Goal: Transaction & Acquisition: Purchase product/service

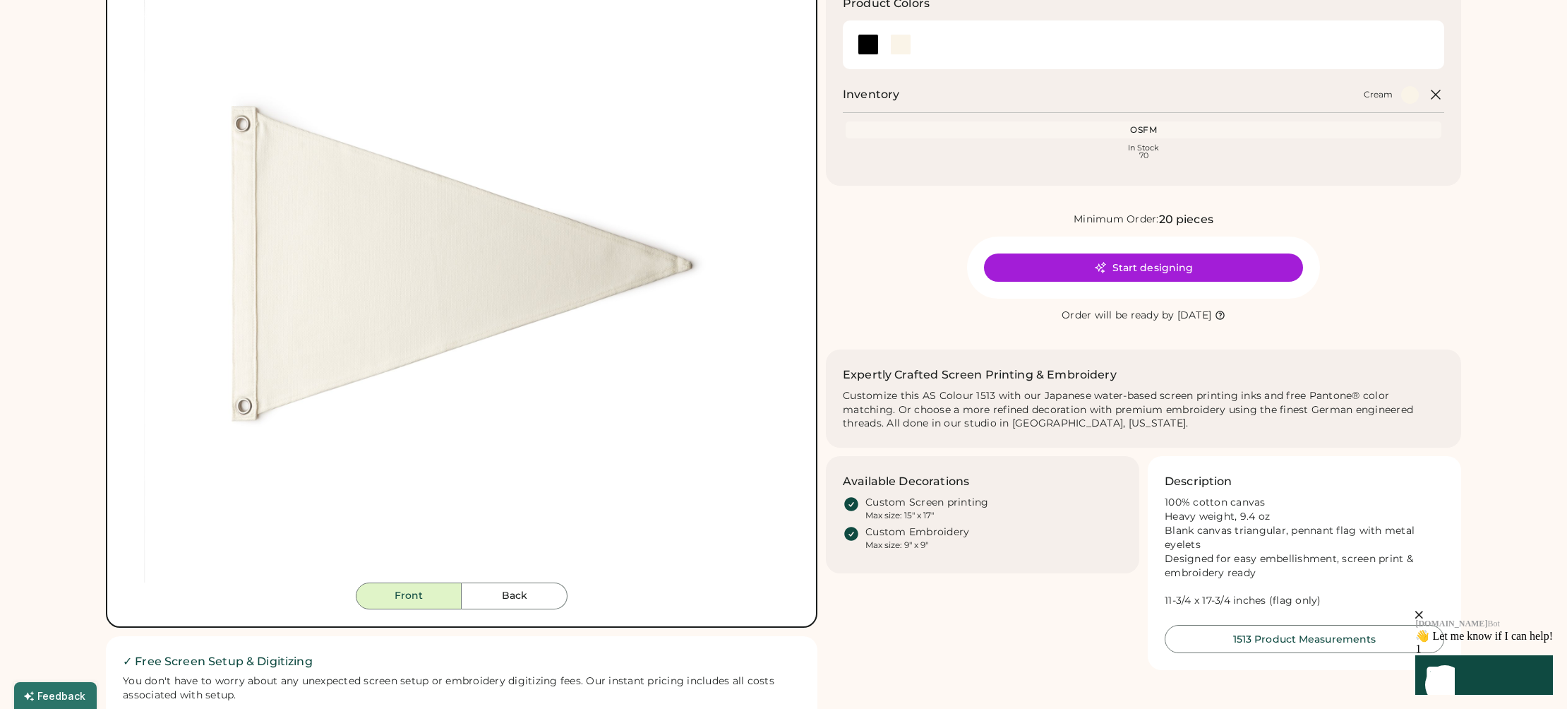
scroll to position [179, 0]
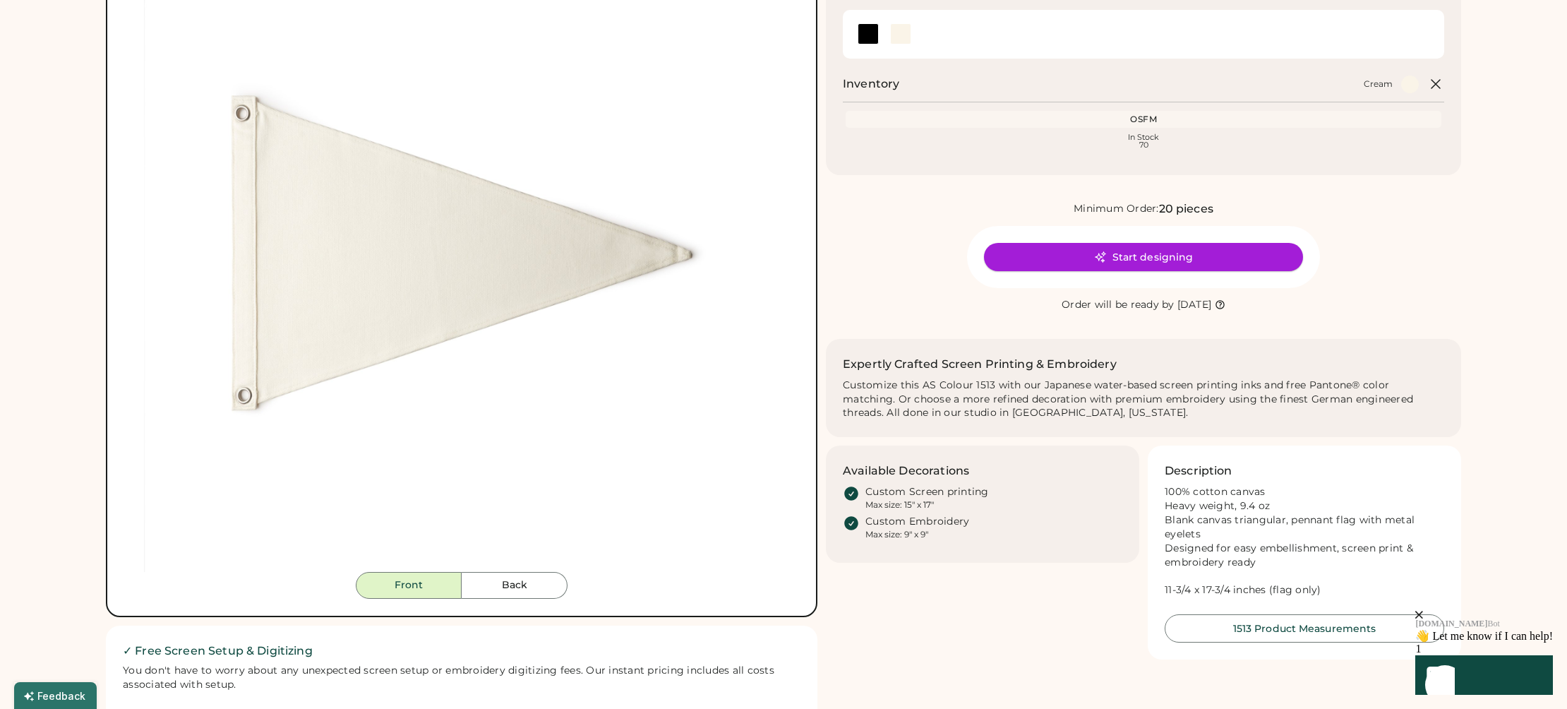
click at [1115, 253] on button "Start designing" at bounding box center [1143, 257] width 319 height 28
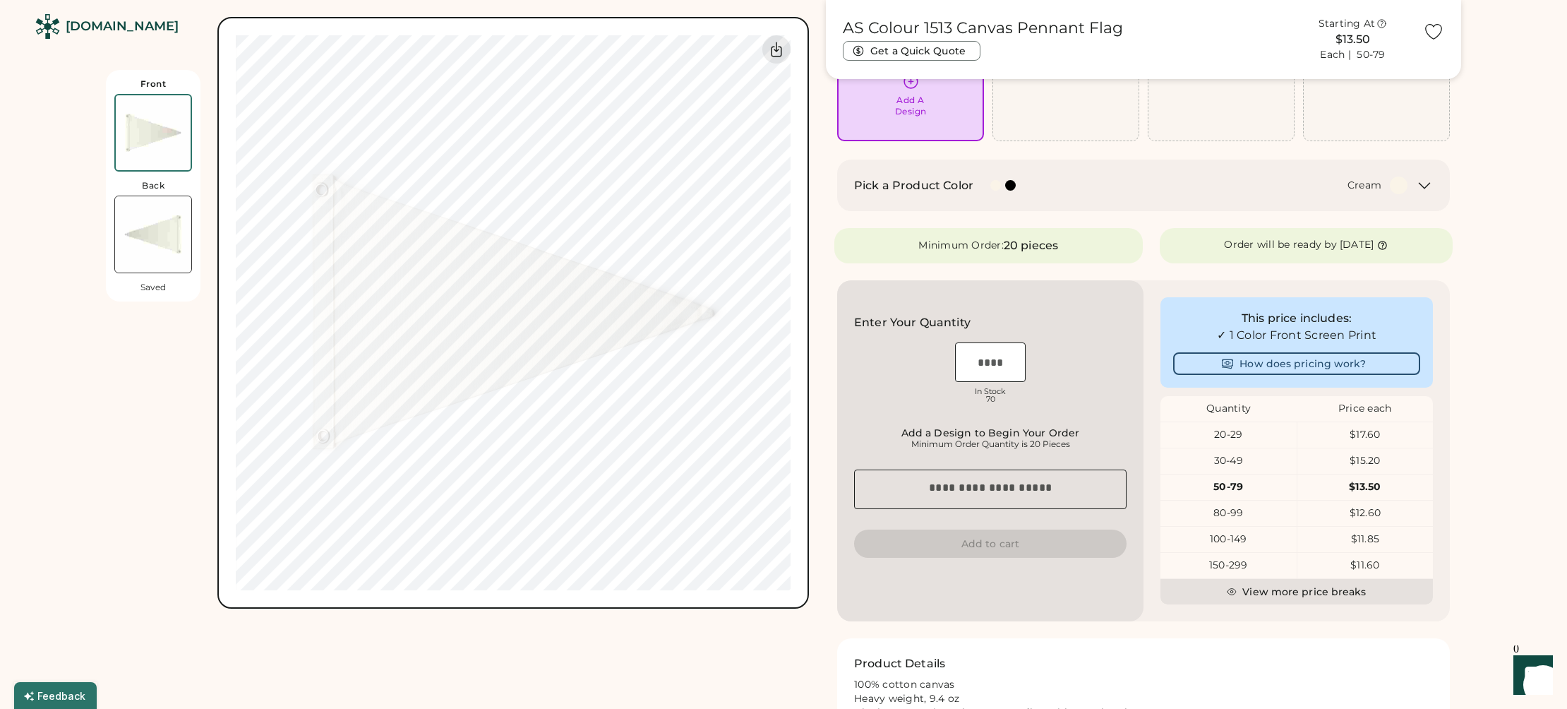
scroll to position [133, 0]
click at [984, 369] on input "input" at bounding box center [990, 364] width 71 height 40
click at [1039, 365] on div "OSFM In Stock 70" at bounding box center [990, 376] width 272 height 71
drag, startPoint x: 995, startPoint y: 361, endPoint x: 975, endPoint y: 361, distance: 20.5
click at [975, 361] on input "input" at bounding box center [990, 364] width 71 height 40
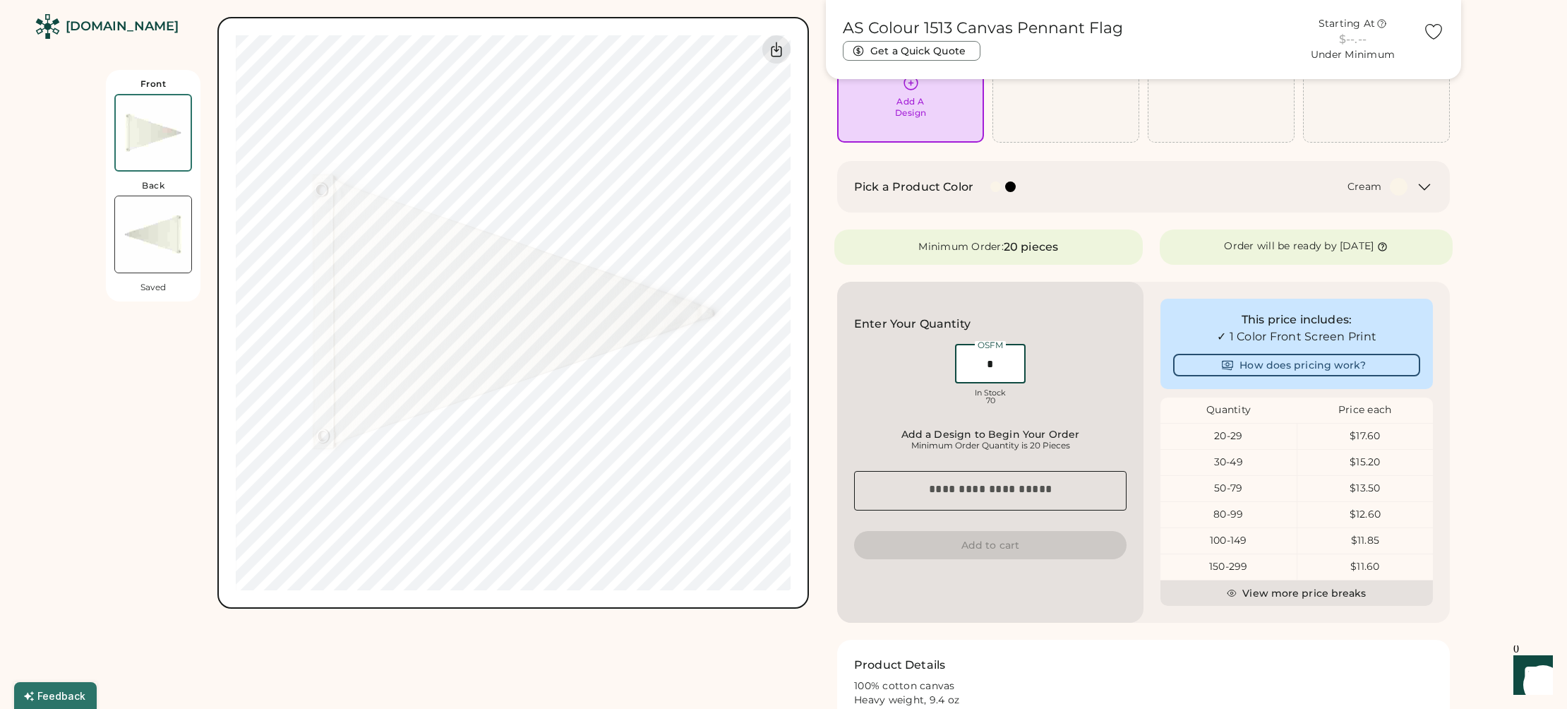
type input "**"
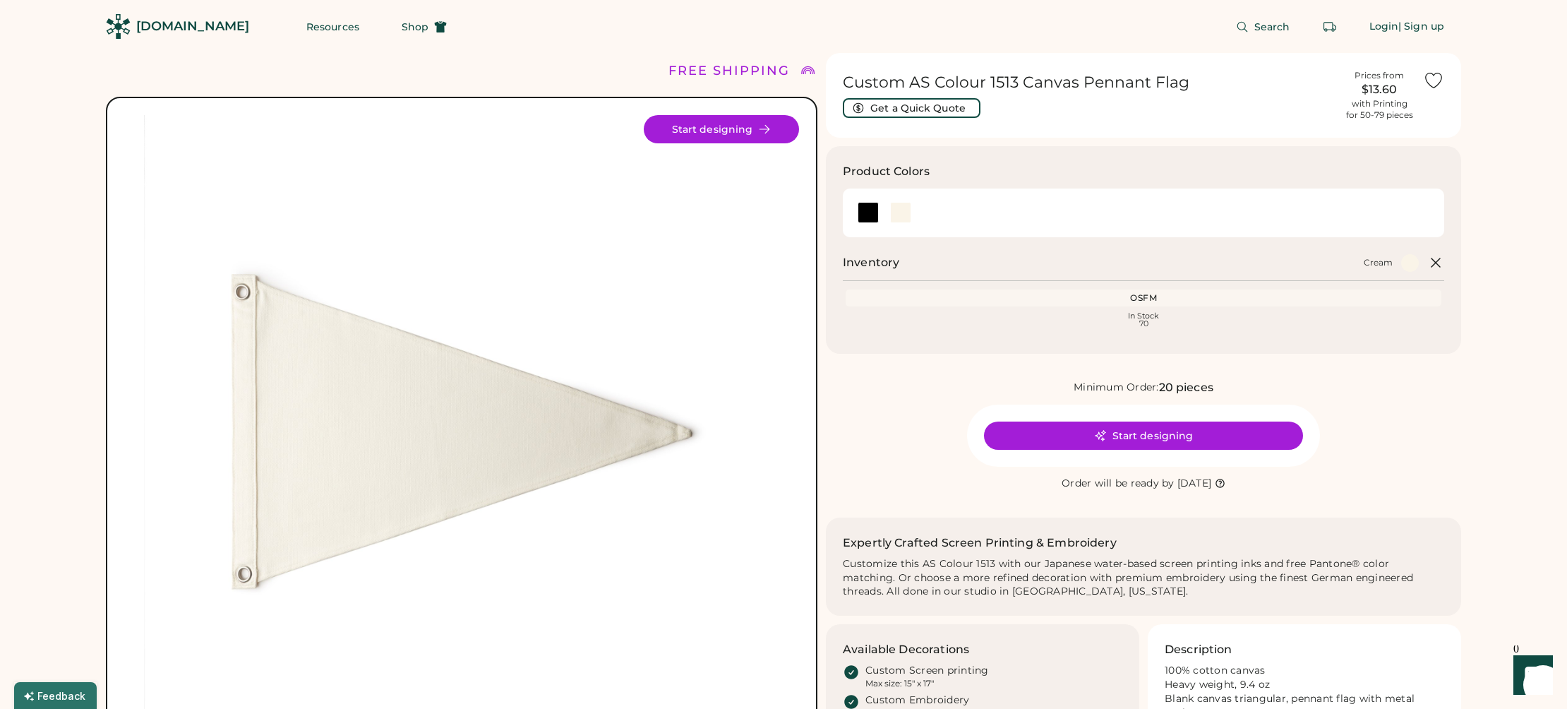
click at [169, 27] on div "[DOMAIN_NAME]" at bounding box center [192, 27] width 113 height 18
